Goal: Transaction & Acquisition: Book appointment/travel/reservation

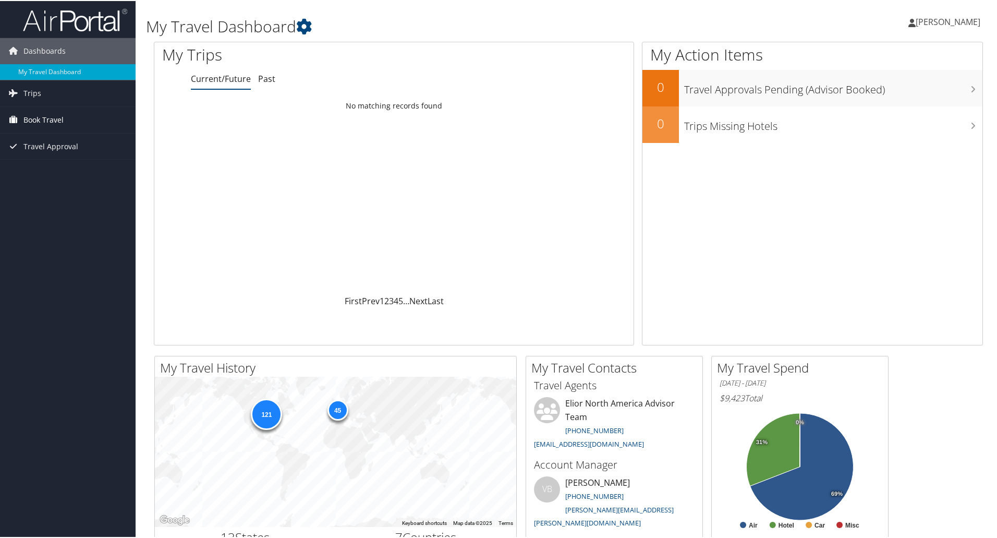
click at [53, 118] on span "Book Travel" at bounding box center [43, 119] width 40 height 26
click at [61, 172] on link "Book/Manage Online Trips" at bounding box center [68, 171] width 136 height 16
